Goal: Information Seeking & Learning: Learn about a topic

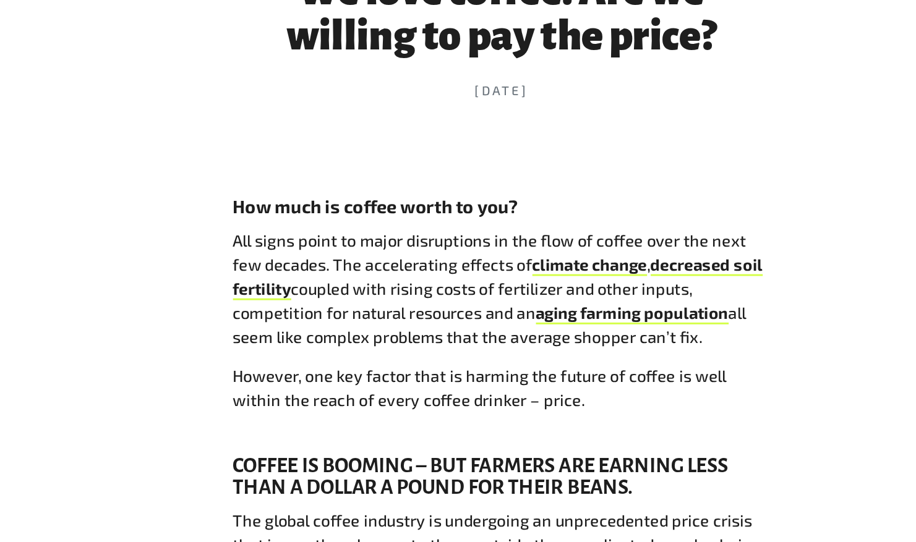
scroll to position [472, 0]
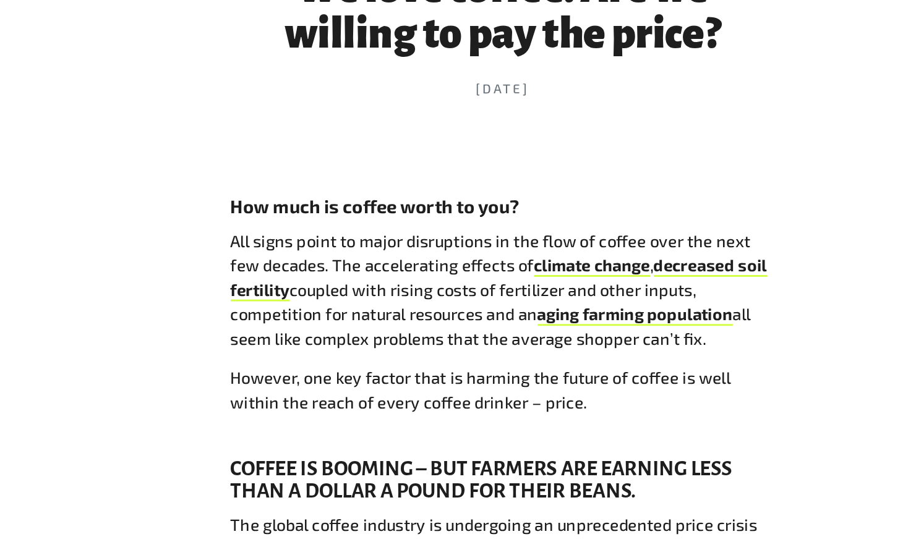
drag, startPoint x: 278, startPoint y: 250, endPoint x: 620, endPoint y: 310, distance: 346.7
click at [620, 310] on p "All signs point to major disruptions in the flow of coffee over the next few de…" at bounding box center [464, 280] width 371 height 83
copy p "All signs point to major disruptions in the flow of coffee over the next few de…"
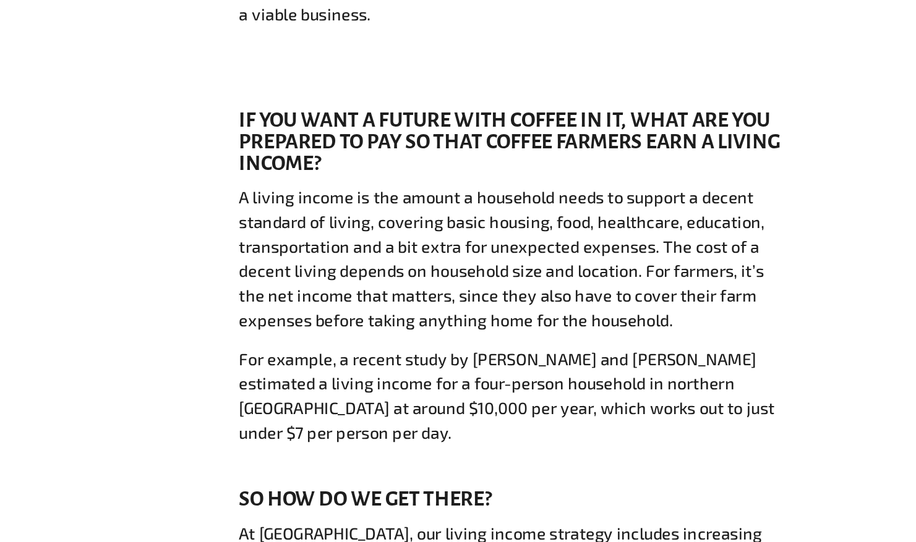
scroll to position [1322, 0]
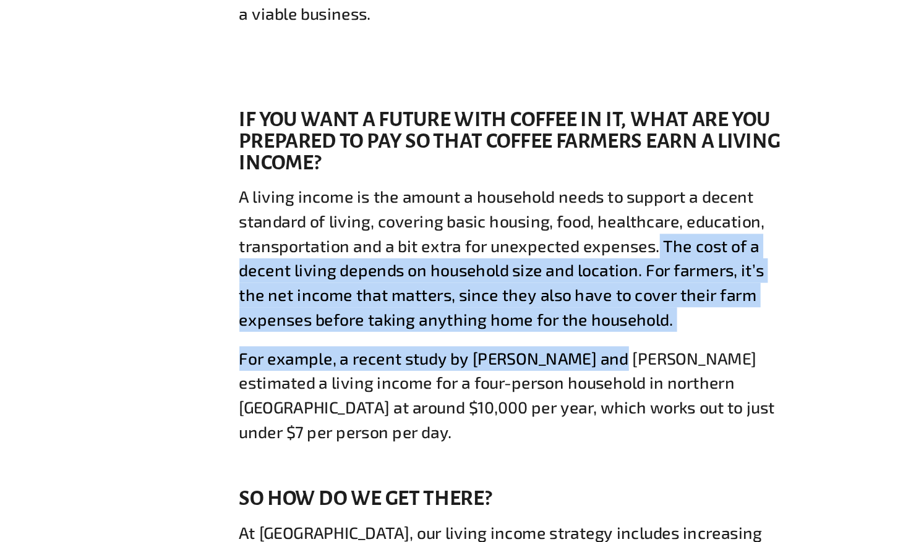
drag, startPoint x: 562, startPoint y: 337, endPoint x: 533, endPoint y: 418, distance: 85.9
drag, startPoint x: 533, startPoint y: 418, endPoint x: 557, endPoint y: 390, distance: 37.3
click at [557, 390] on p "A living income is the amount a household needs to support a decent standard of…" at bounding box center [464, 349] width 371 height 100
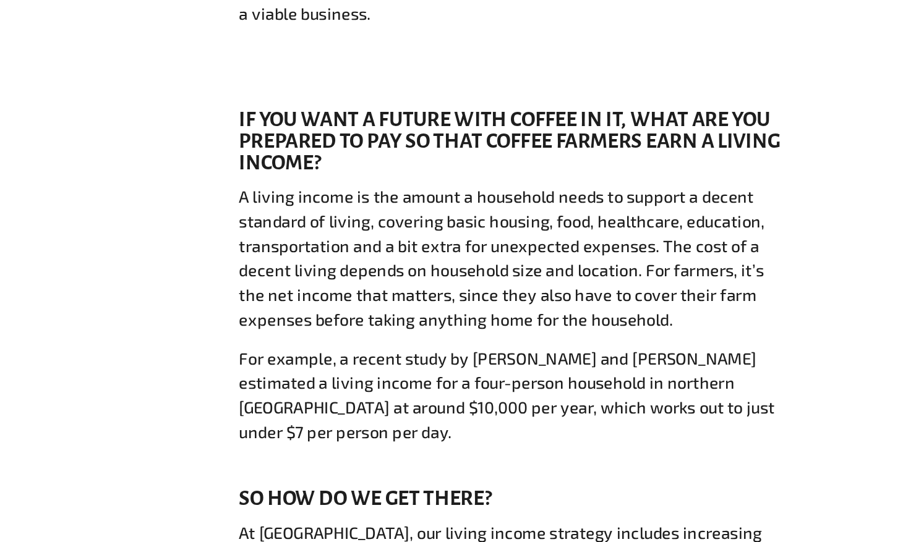
drag, startPoint x: 563, startPoint y: 341, endPoint x: 595, endPoint y: 380, distance: 51.0
click at [595, 380] on p "A living income is the amount a household needs to support a decent standard of…" at bounding box center [464, 349] width 371 height 100
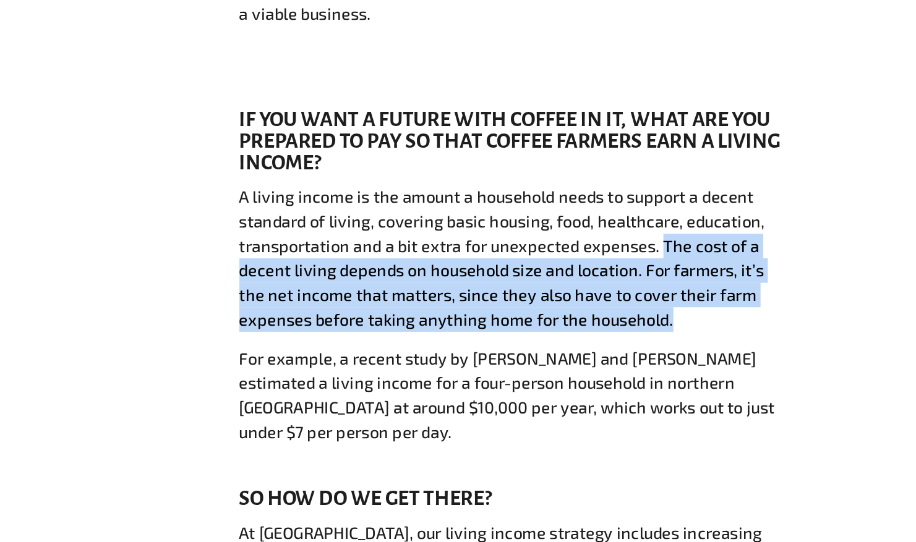
drag, startPoint x: 564, startPoint y: 340, endPoint x: 601, endPoint y: 390, distance: 62.3
click at [601, 390] on p "A living income is the amount a household needs to support a decent standard of…" at bounding box center [464, 349] width 371 height 100
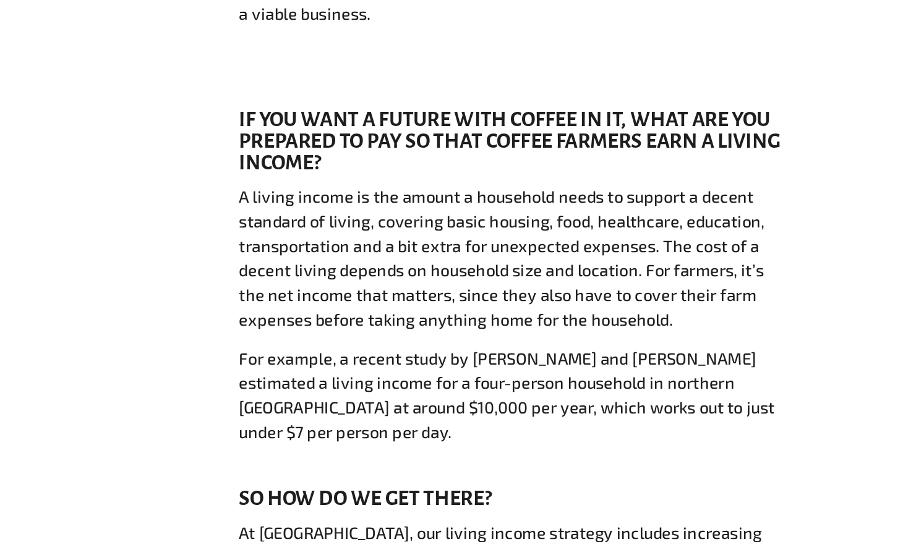
drag, startPoint x: 601, startPoint y: 390, endPoint x: 596, endPoint y: 406, distance: 17.6
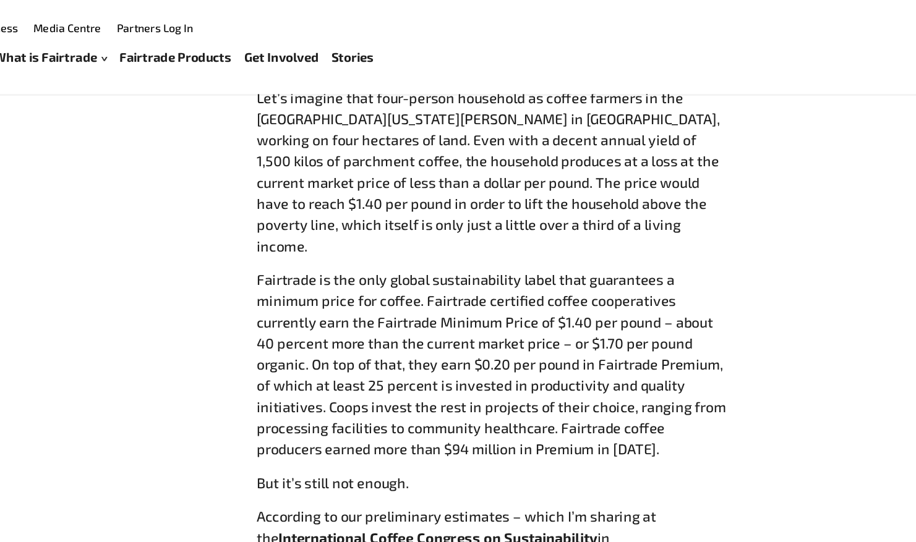
scroll to position [1857, 0]
